Goal: Task Accomplishment & Management: Complete application form

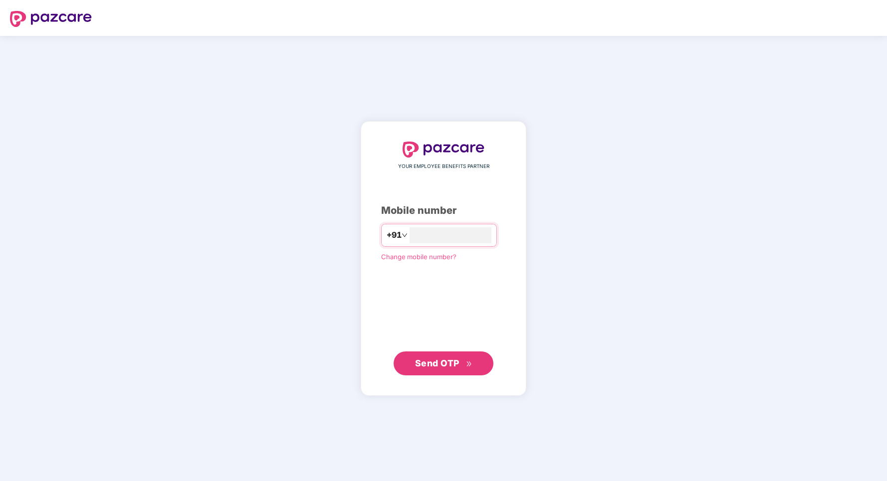
type input "**********"
click at [452, 368] on span "Send OTP" at bounding box center [437, 363] width 44 height 10
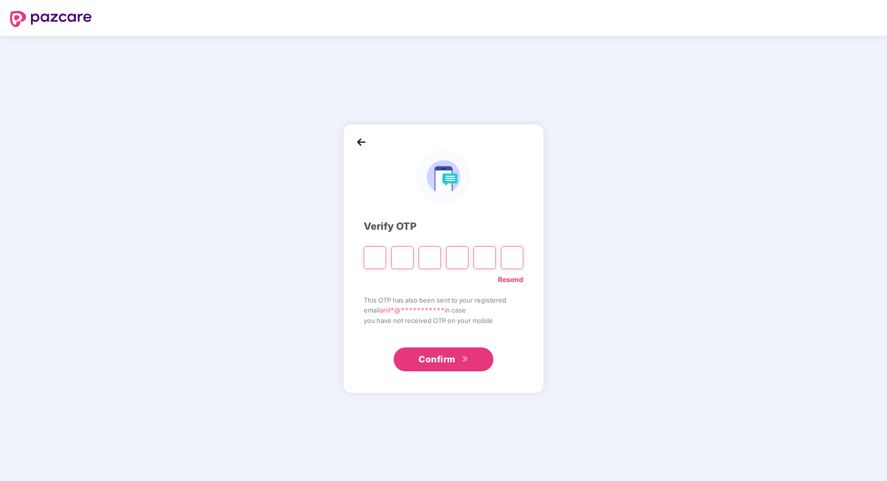
type input "*"
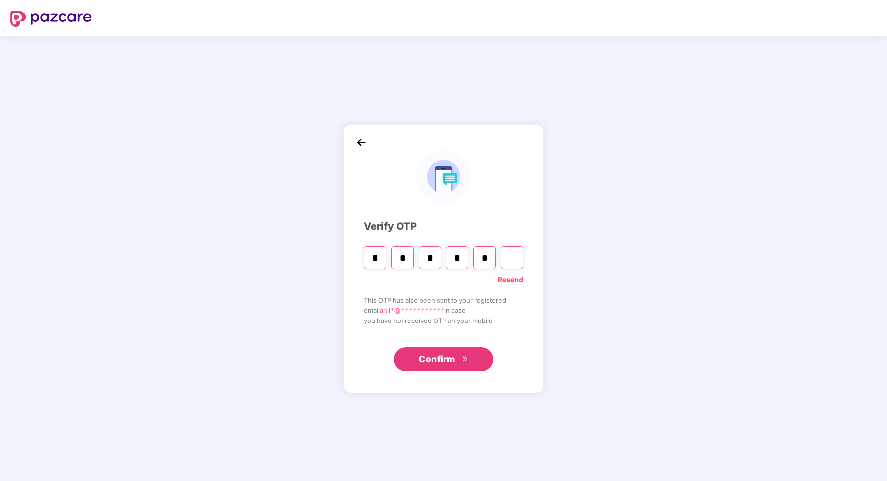
type input "*"
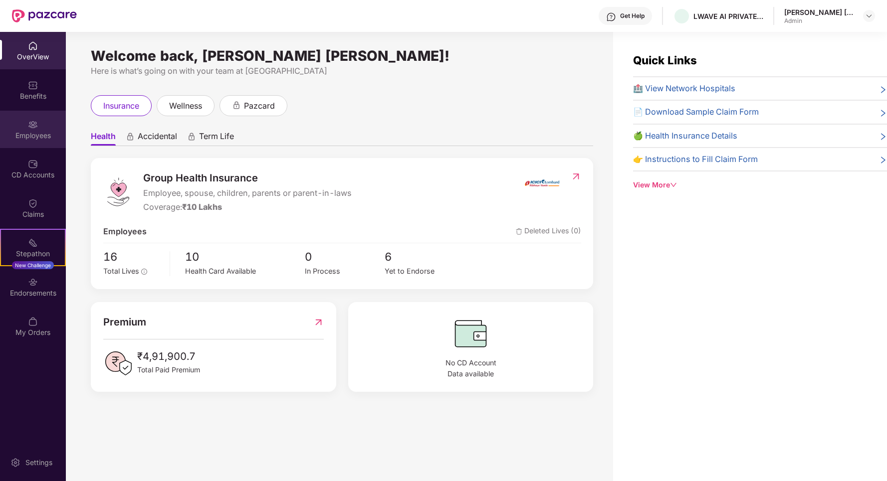
click at [42, 134] on div "Employees" at bounding box center [33, 136] width 66 height 10
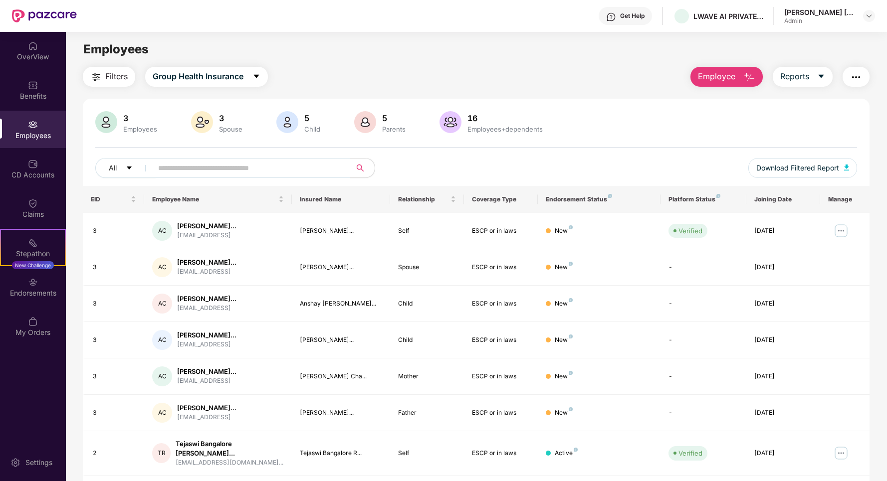
click at [733, 77] on span "Employee" at bounding box center [716, 76] width 37 height 12
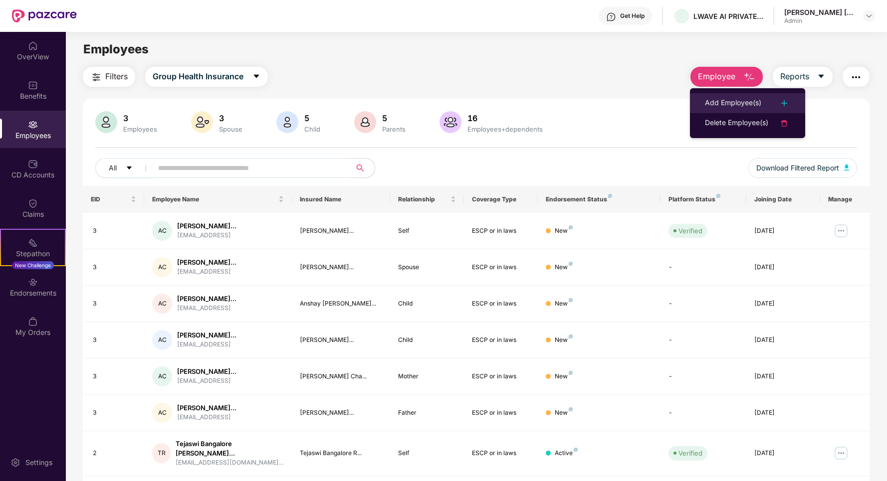
click at [752, 103] on div "Add Employee(s)" at bounding box center [733, 103] width 56 height 12
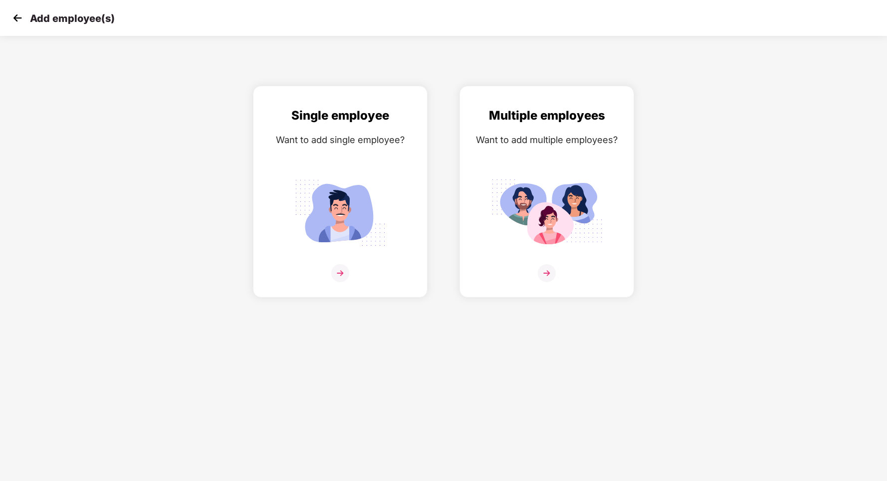
click at [752, 103] on div "Single employee Want to add single employee? Multiple employees Want to add mul…" at bounding box center [443, 192] width 919 height 212
click at [340, 236] on img at bounding box center [340, 213] width 112 height 78
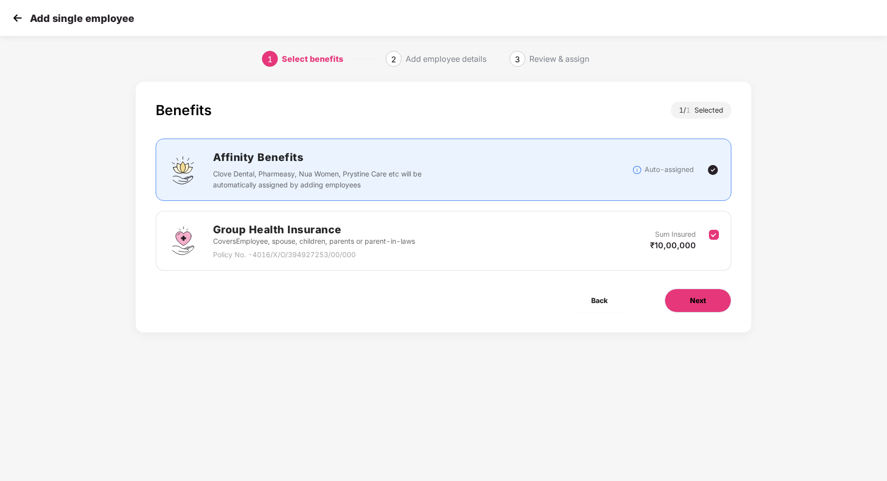
click at [702, 305] on span "Next" at bounding box center [698, 300] width 16 height 11
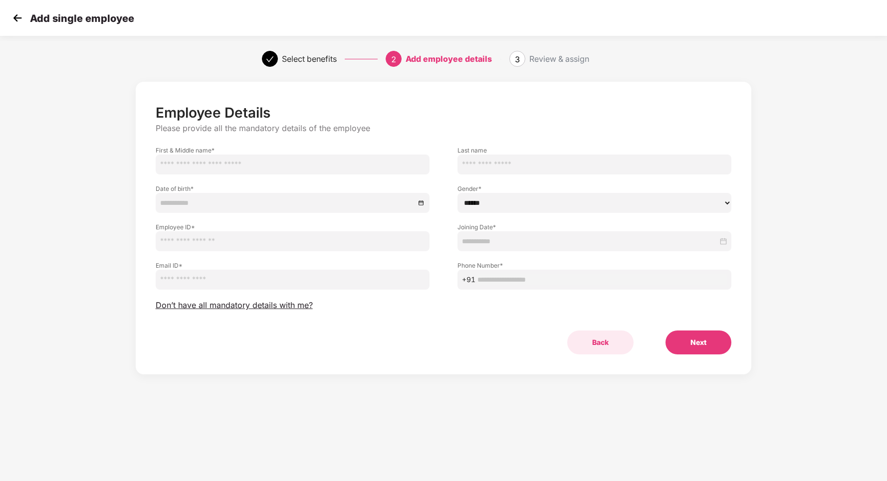
click at [594, 344] on button "Back" at bounding box center [600, 343] width 66 height 24
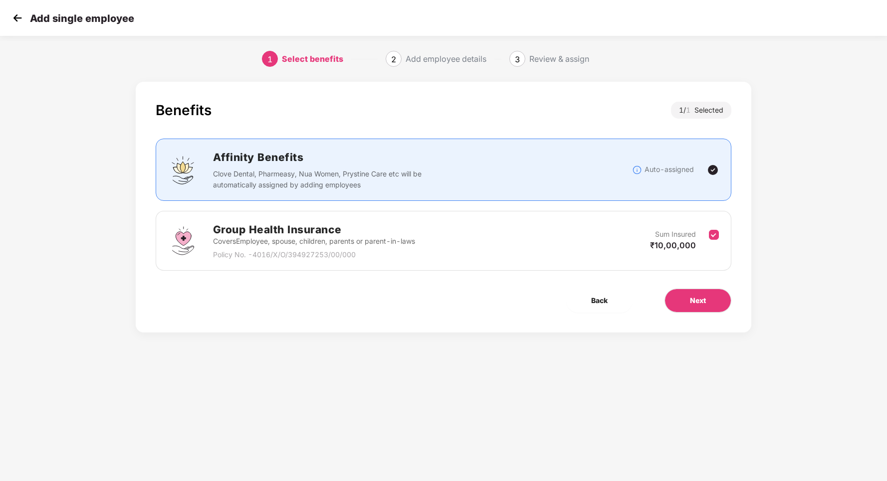
click at [19, 18] on img at bounding box center [17, 17] width 15 height 15
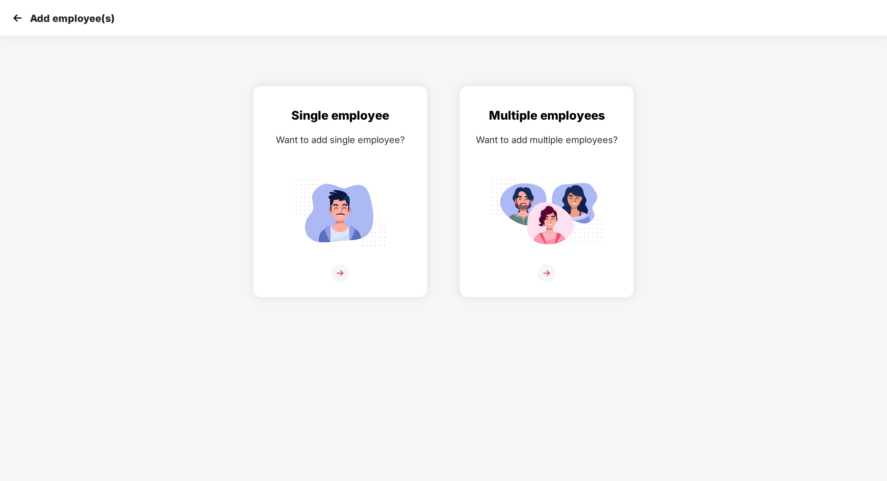
click at [20, 18] on img at bounding box center [17, 17] width 15 height 15
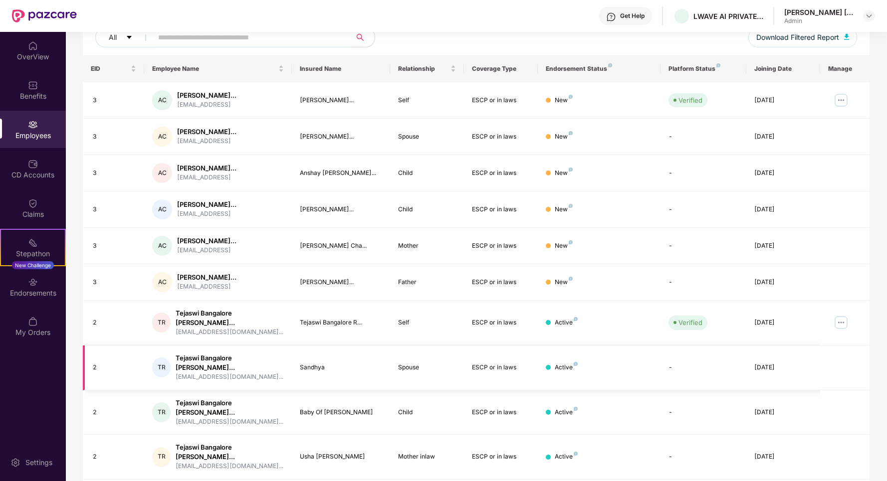
scroll to position [132, 0]
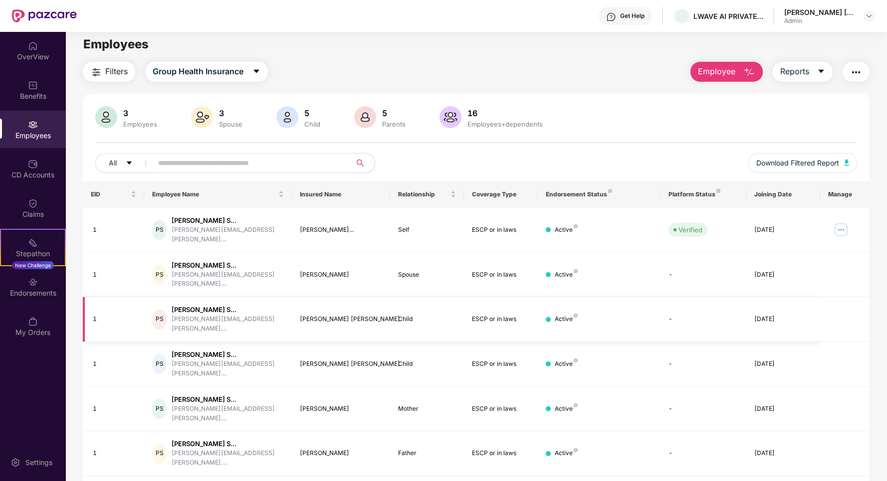
scroll to position [0, 0]
